Goal: Task Accomplishment & Management: Complete application form

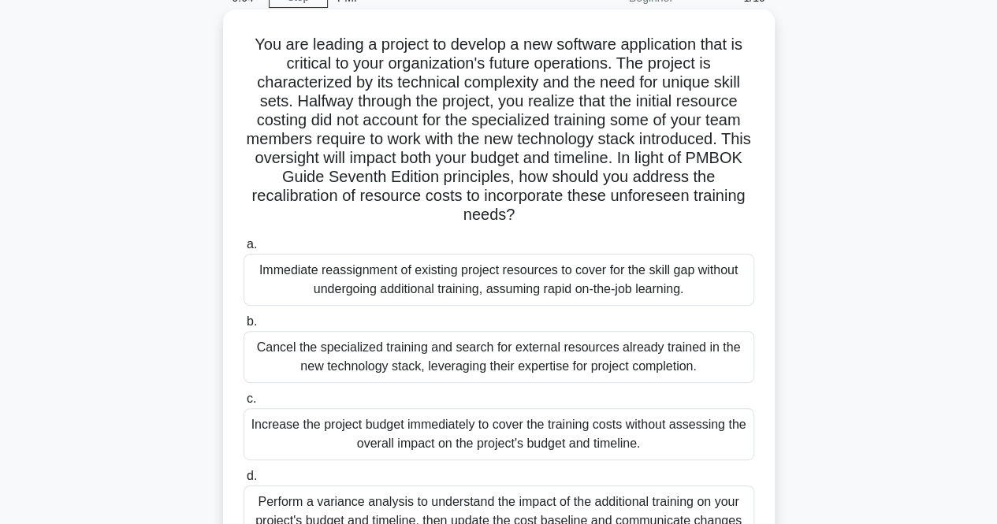
scroll to position [136, 0]
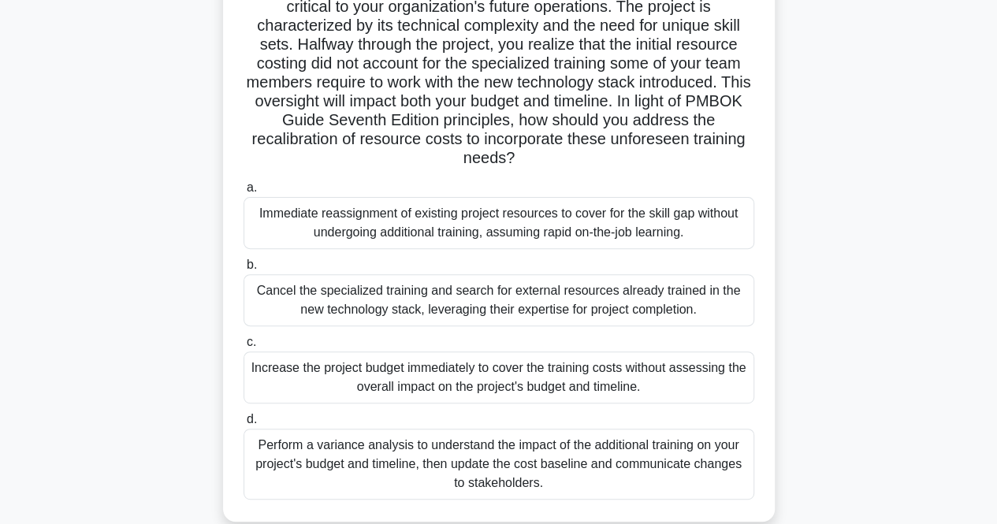
click at [560, 439] on div "Perform a variance analysis to understand the impact of the additional training…" at bounding box center [499, 464] width 511 height 71
click at [244, 425] on input "d. Perform a variance analysis to understand the impact of the additional train…" at bounding box center [244, 420] width 0 height 10
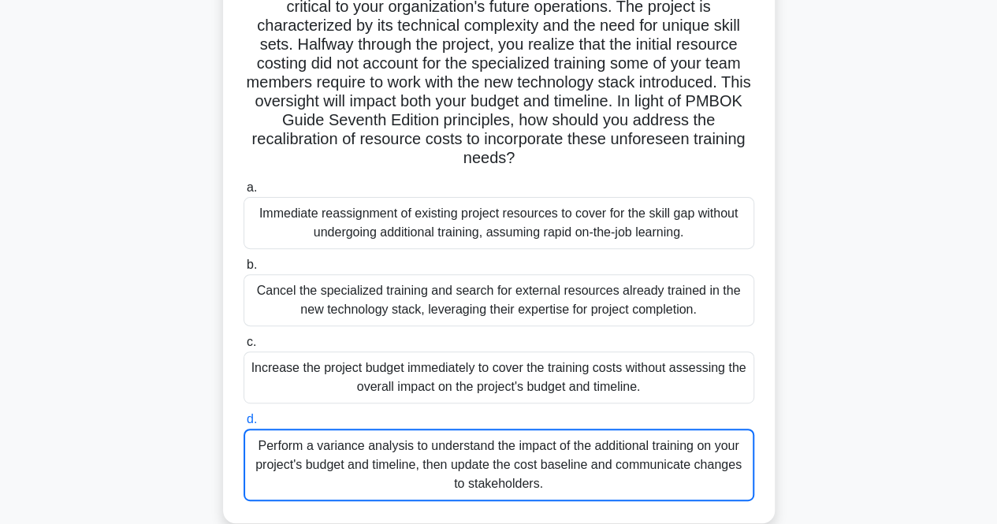
scroll to position [0, 0]
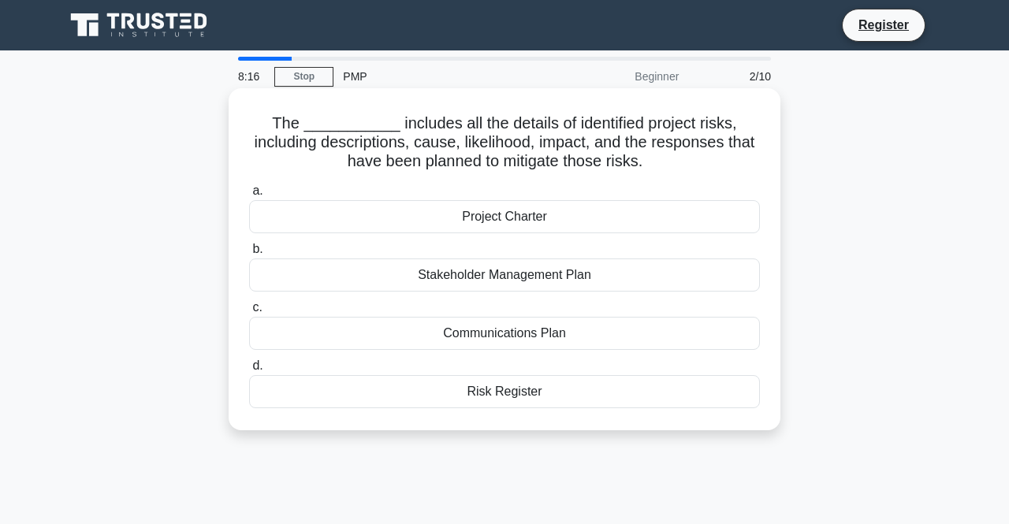
click at [526, 384] on div "Risk Register" at bounding box center [504, 391] width 511 height 33
click at [249, 371] on input "d. Risk Register" at bounding box center [249, 366] width 0 height 10
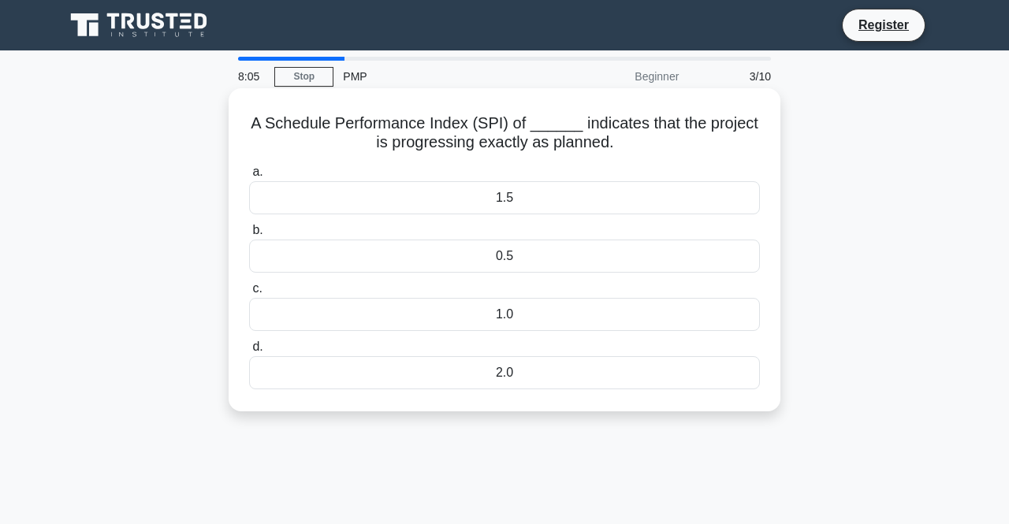
click at [523, 313] on div "1.0" at bounding box center [504, 314] width 511 height 33
click at [249, 294] on input "c. 1.0" at bounding box center [249, 289] width 0 height 10
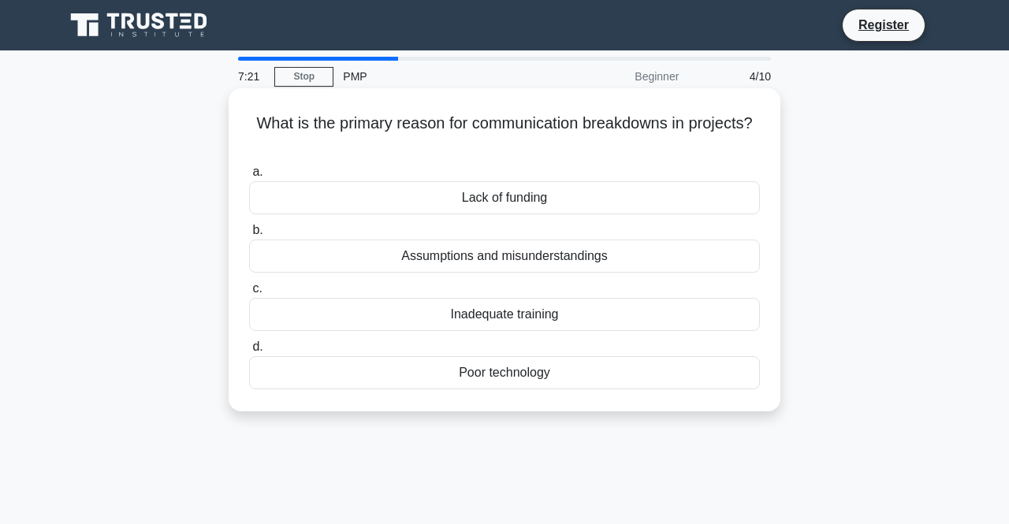
click at [505, 366] on div "Poor technology" at bounding box center [504, 372] width 511 height 33
click at [249, 352] on input "d. Poor technology" at bounding box center [249, 347] width 0 height 10
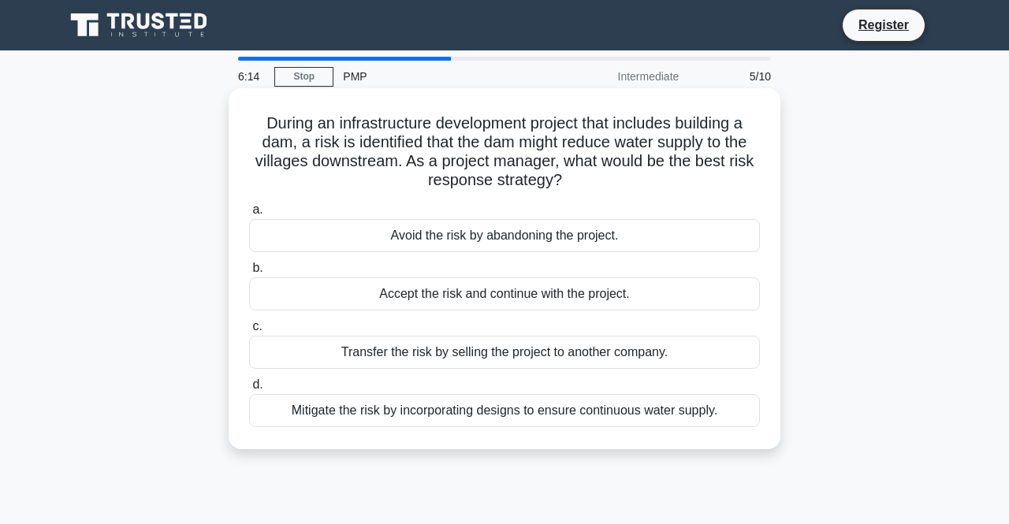
click at [568, 406] on div "Mitigate the risk by incorporating designs to ensure continuous water supply." at bounding box center [504, 410] width 511 height 33
click at [249, 390] on input "d. Mitigate the risk by incorporating designs to ensure continuous water supply." at bounding box center [249, 385] width 0 height 10
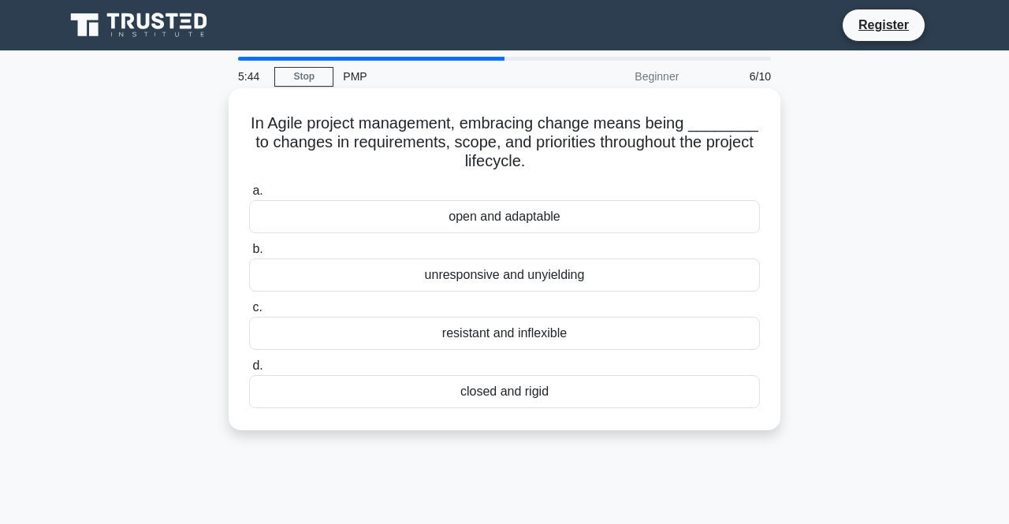
click at [475, 325] on div "resistant and inflexible" at bounding box center [504, 333] width 511 height 33
click at [249, 313] on input "c. resistant and inflexible" at bounding box center [249, 308] width 0 height 10
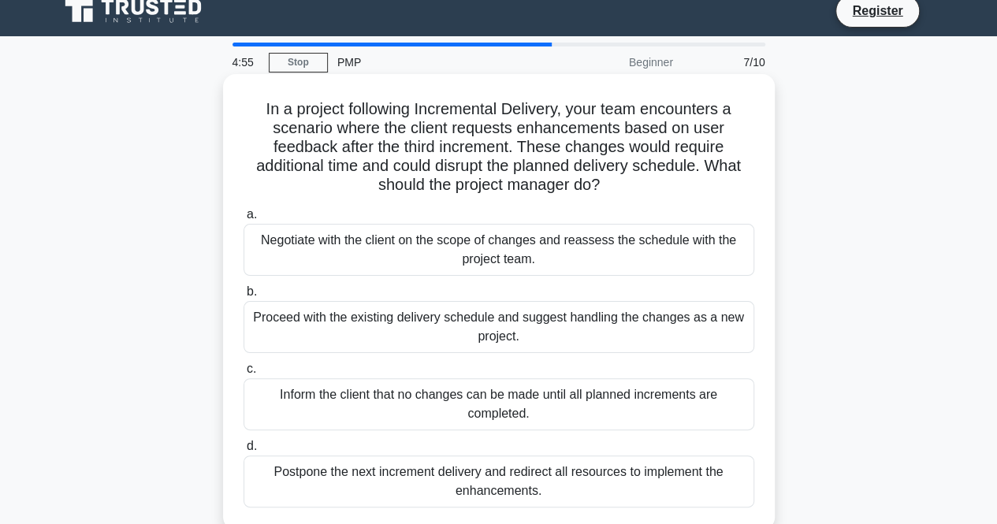
scroll to position [22, 0]
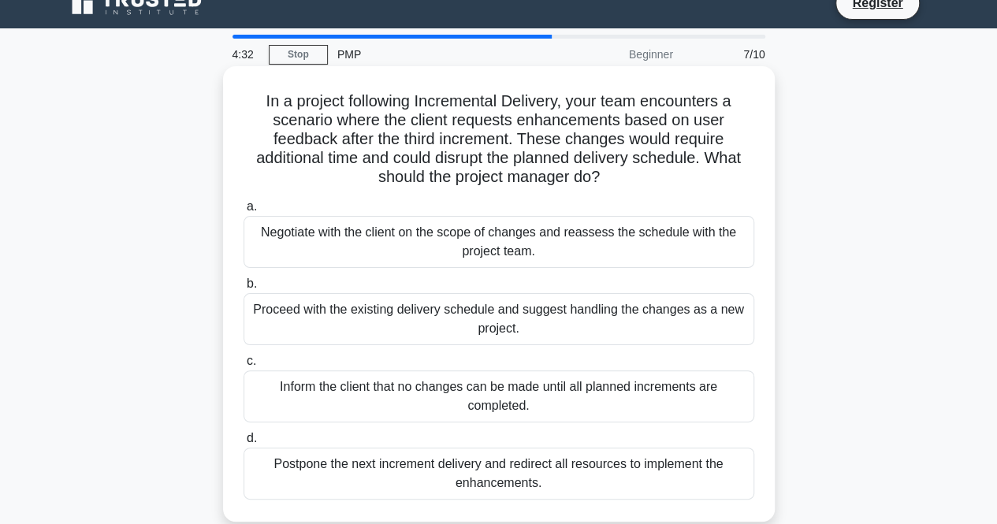
click at [390, 311] on div "Proceed with the existing delivery schedule and suggest handling the changes as…" at bounding box center [499, 319] width 511 height 52
click at [244, 289] on input "b. Proceed with the existing delivery schedule and suggest handling the changes…" at bounding box center [244, 284] width 0 height 10
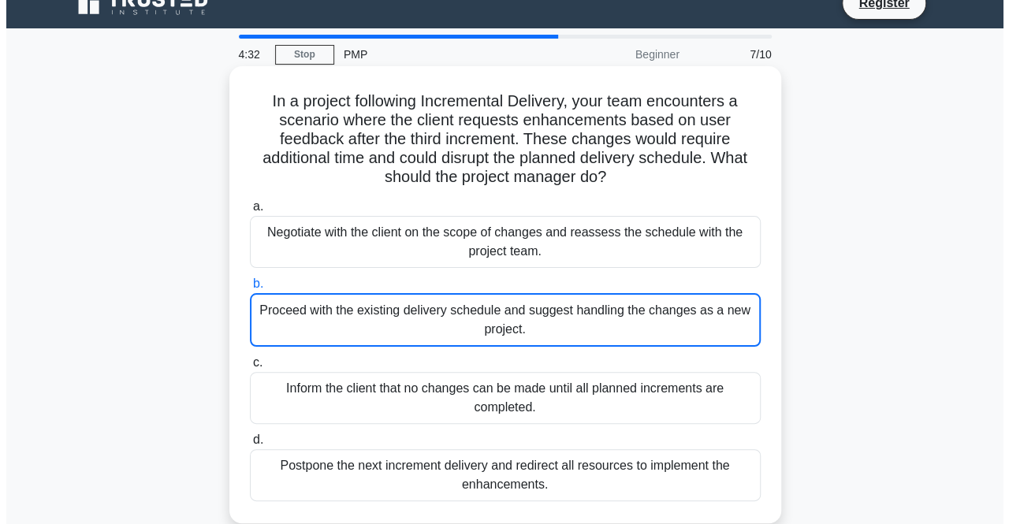
scroll to position [0, 0]
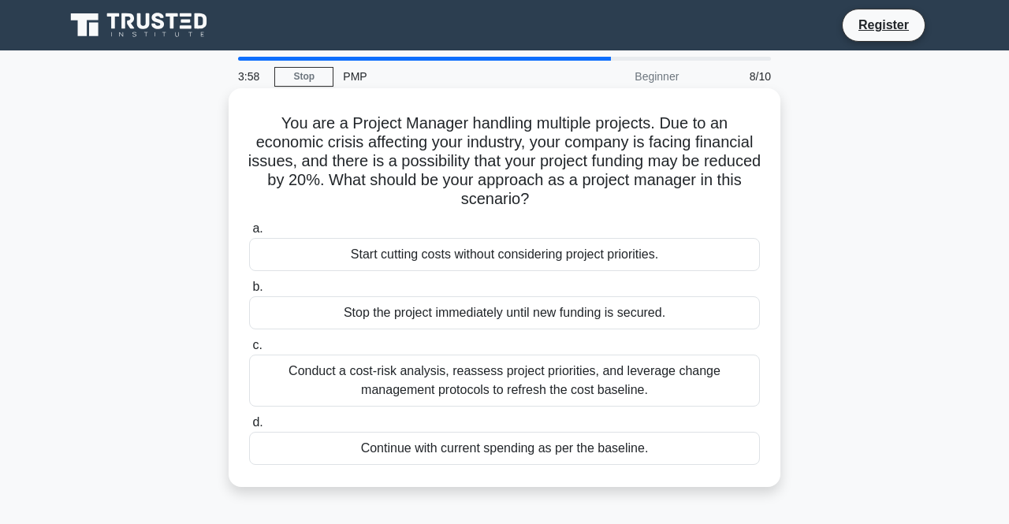
click at [654, 382] on div "Conduct a cost-risk analysis, reassess project priorities, and leverage change …" at bounding box center [504, 381] width 511 height 52
click at [249, 351] on input "c. Conduct a cost-risk analysis, reassess project priorities, and leverage chan…" at bounding box center [249, 346] width 0 height 10
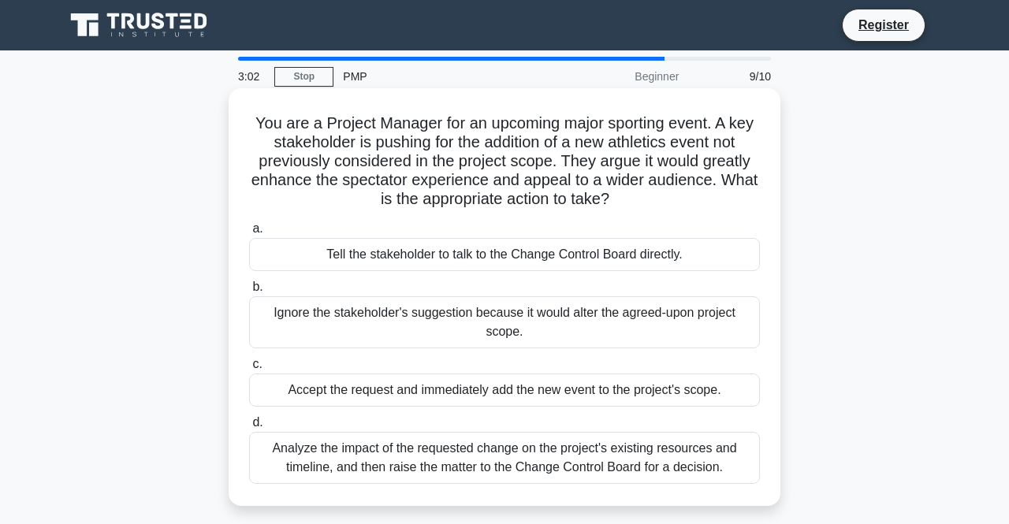
click at [517, 461] on div "Analyze the impact of the requested change on the project's existing resources …" at bounding box center [504, 458] width 511 height 52
click at [249, 428] on input "d. Analyze the impact of the requested change on the project's existing resourc…" at bounding box center [249, 423] width 0 height 10
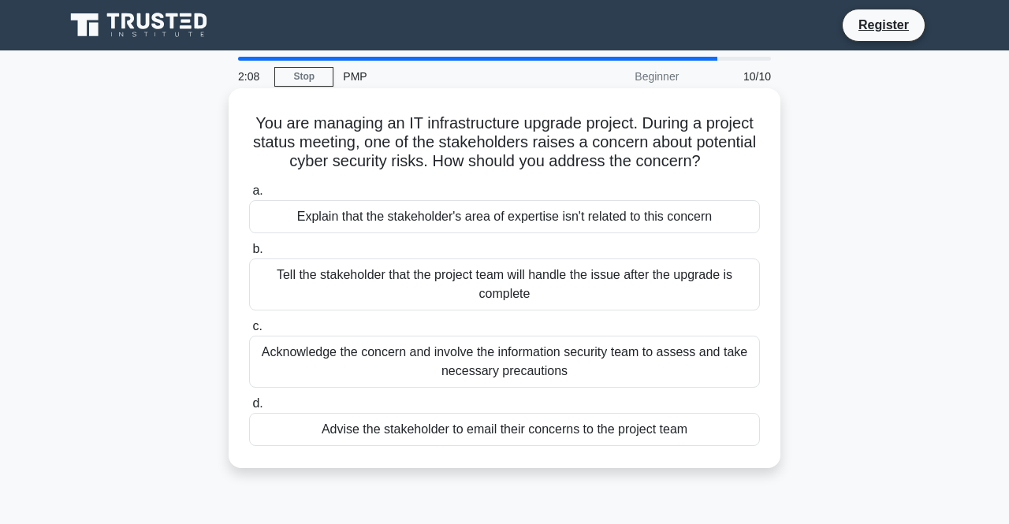
click at [605, 348] on div "Acknowledge the concern and involve the information security team to assess and…" at bounding box center [504, 362] width 511 height 52
click at [249, 332] on input "c. Acknowledge the concern and involve the information security team to assess …" at bounding box center [249, 327] width 0 height 10
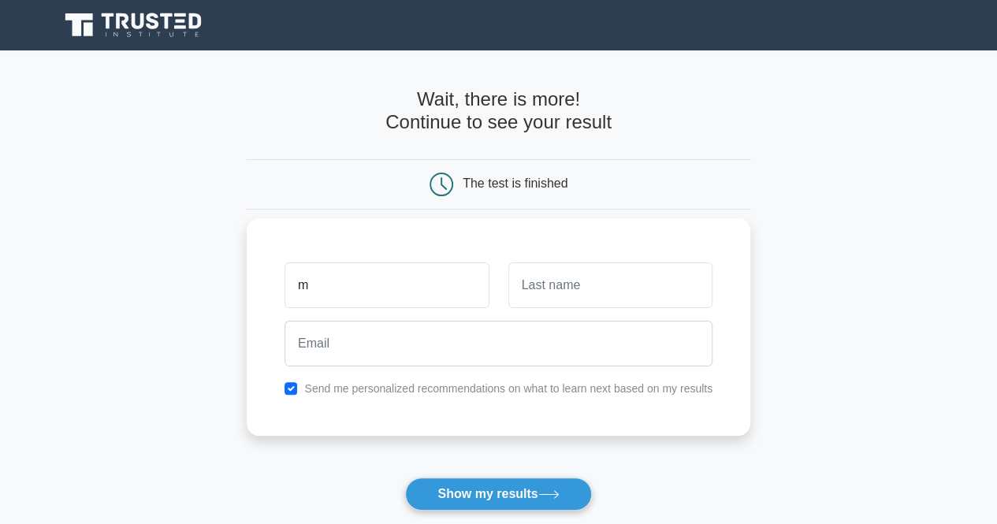
type input "m"
click at [634, 286] on input "text" at bounding box center [610, 285] width 204 height 46
type input "c"
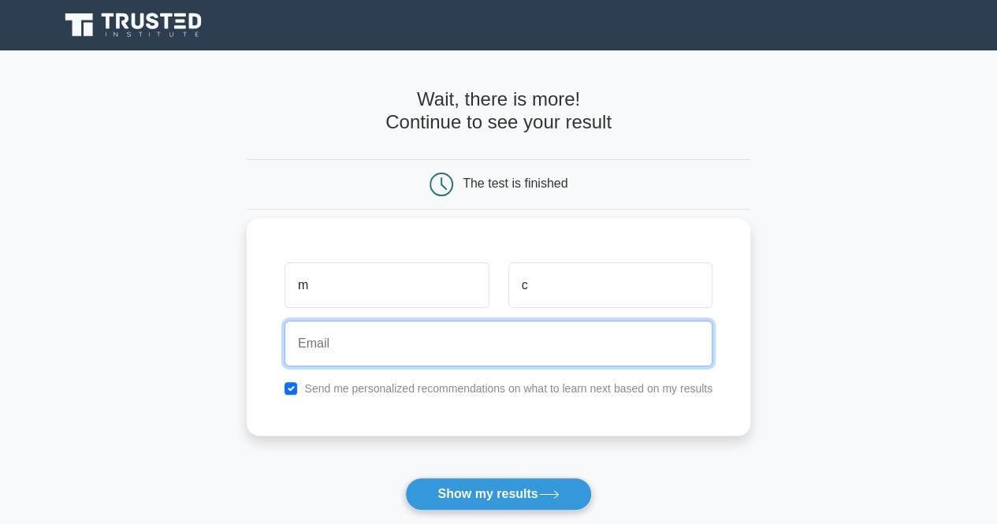
click at [575, 337] on input "email" at bounding box center [499, 344] width 428 height 46
type input "muhammedcelal@yahoo.com"
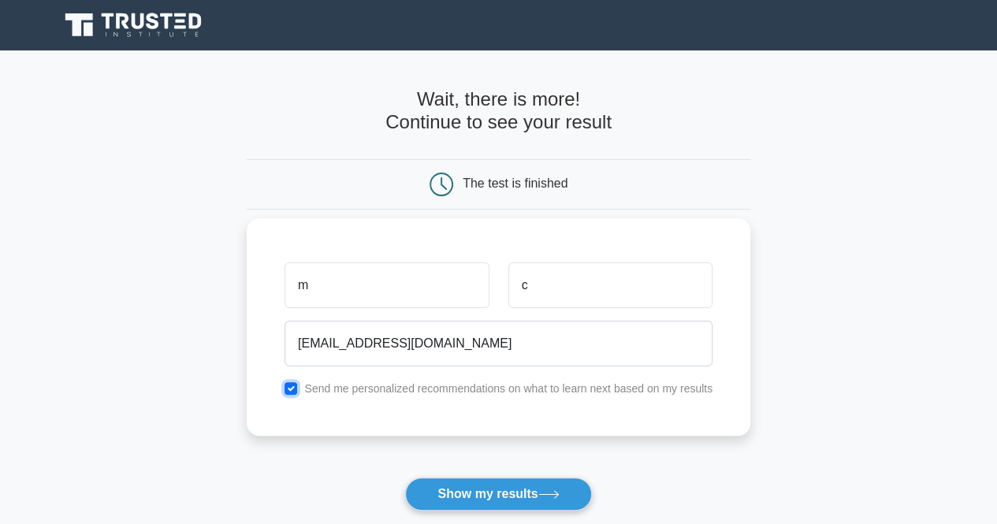
click at [292, 385] on input "checkbox" at bounding box center [291, 388] width 13 height 13
checkbox input "false"
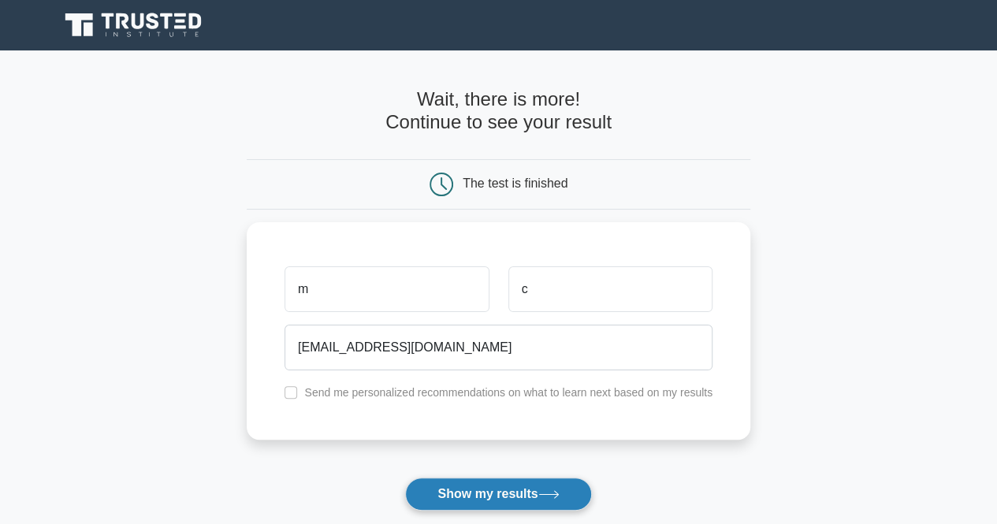
click at [498, 499] on button "Show my results" at bounding box center [498, 494] width 186 height 33
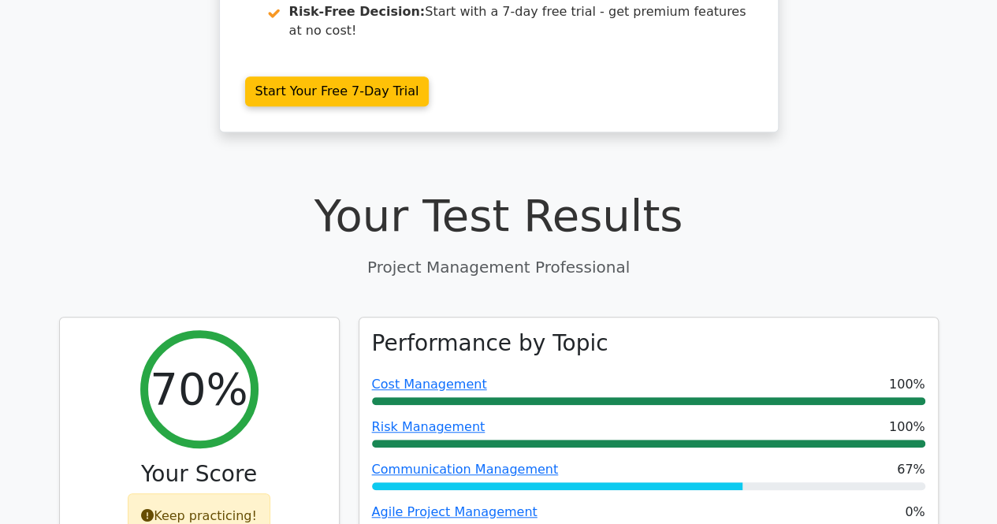
scroll to position [473, 0]
